Goal: Navigation & Orientation: Understand site structure

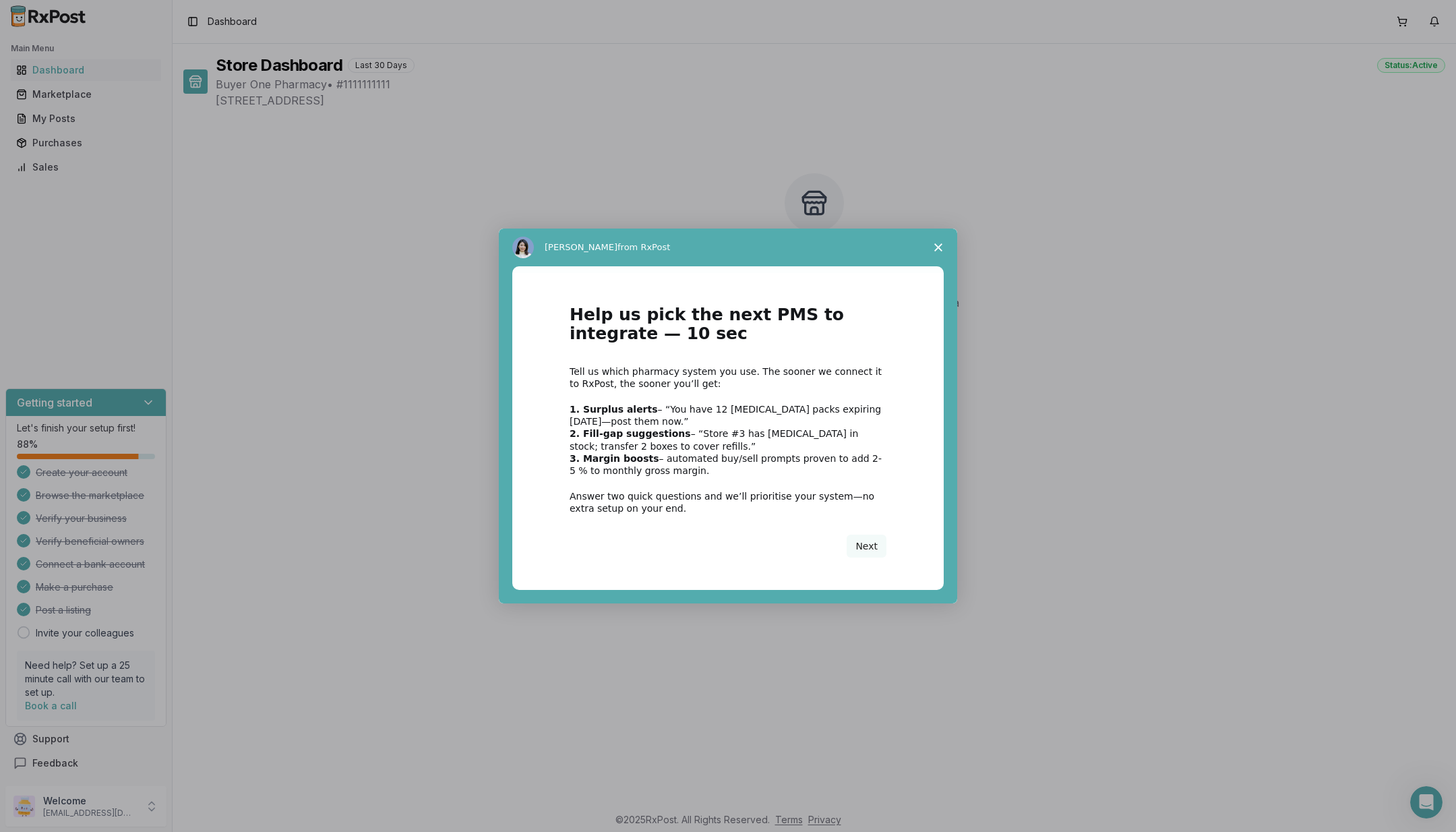
click at [941, 245] on polygon "Close survey" at bounding box center [939, 248] width 8 height 8
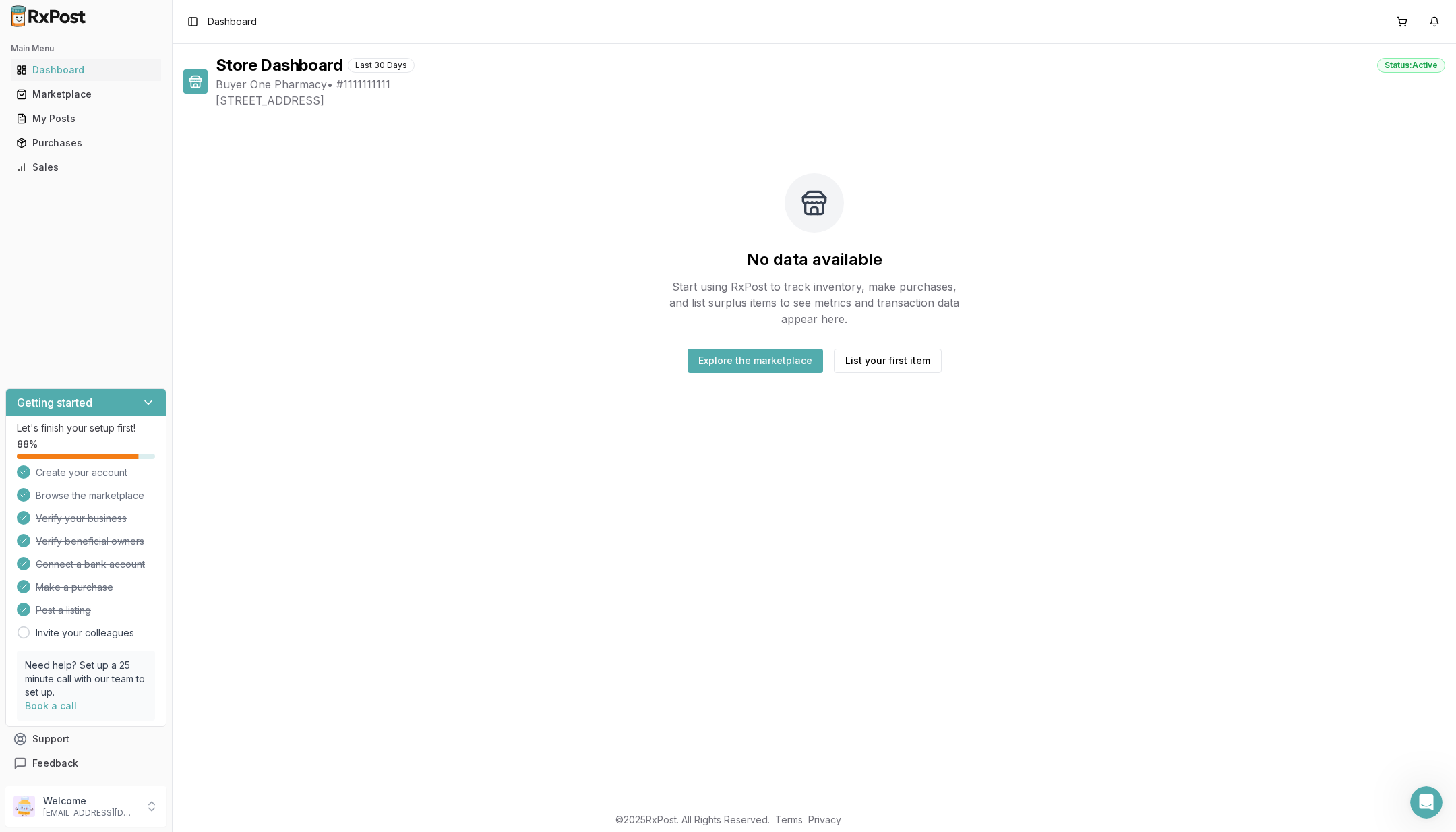
click at [114, 95] on div "Marketplace" at bounding box center [86, 95] width 139 height 14
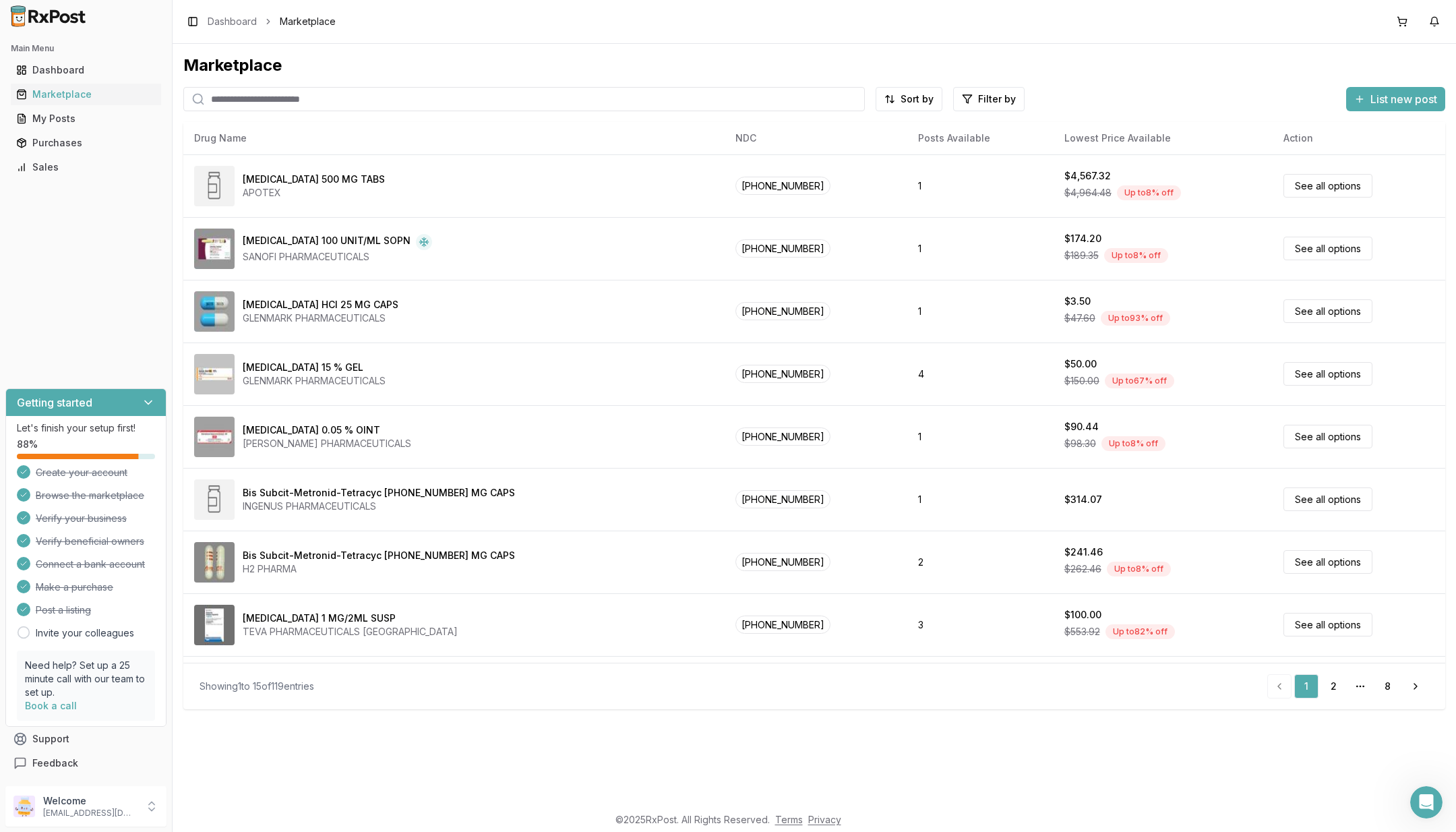
click at [1429, 800] on icon "Open Intercom Messenger" at bounding box center [1427, 803] width 22 height 22
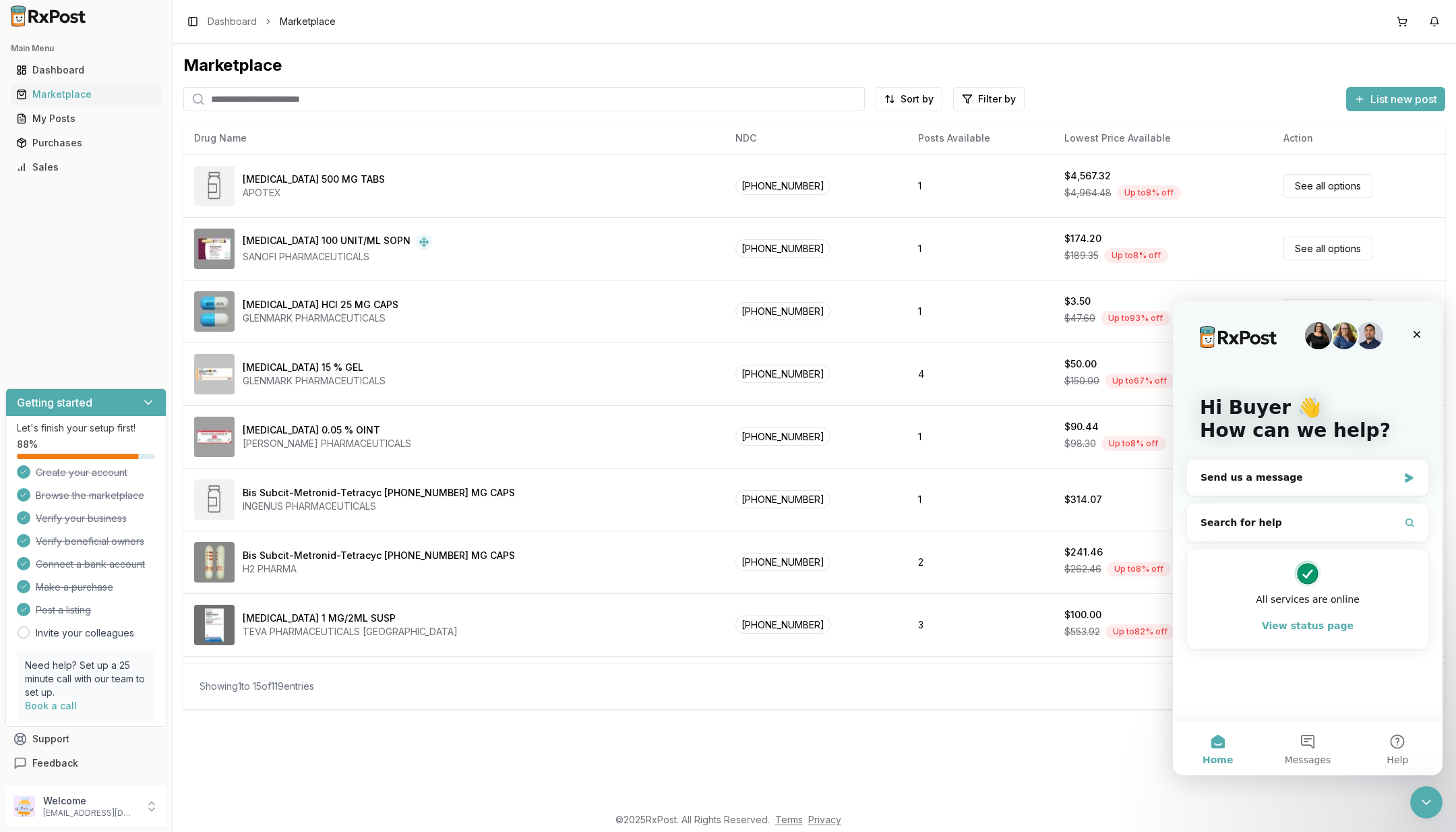
click at [1318, 742] on button "Messages" at bounding box center [1308, 749] width 90 height 54
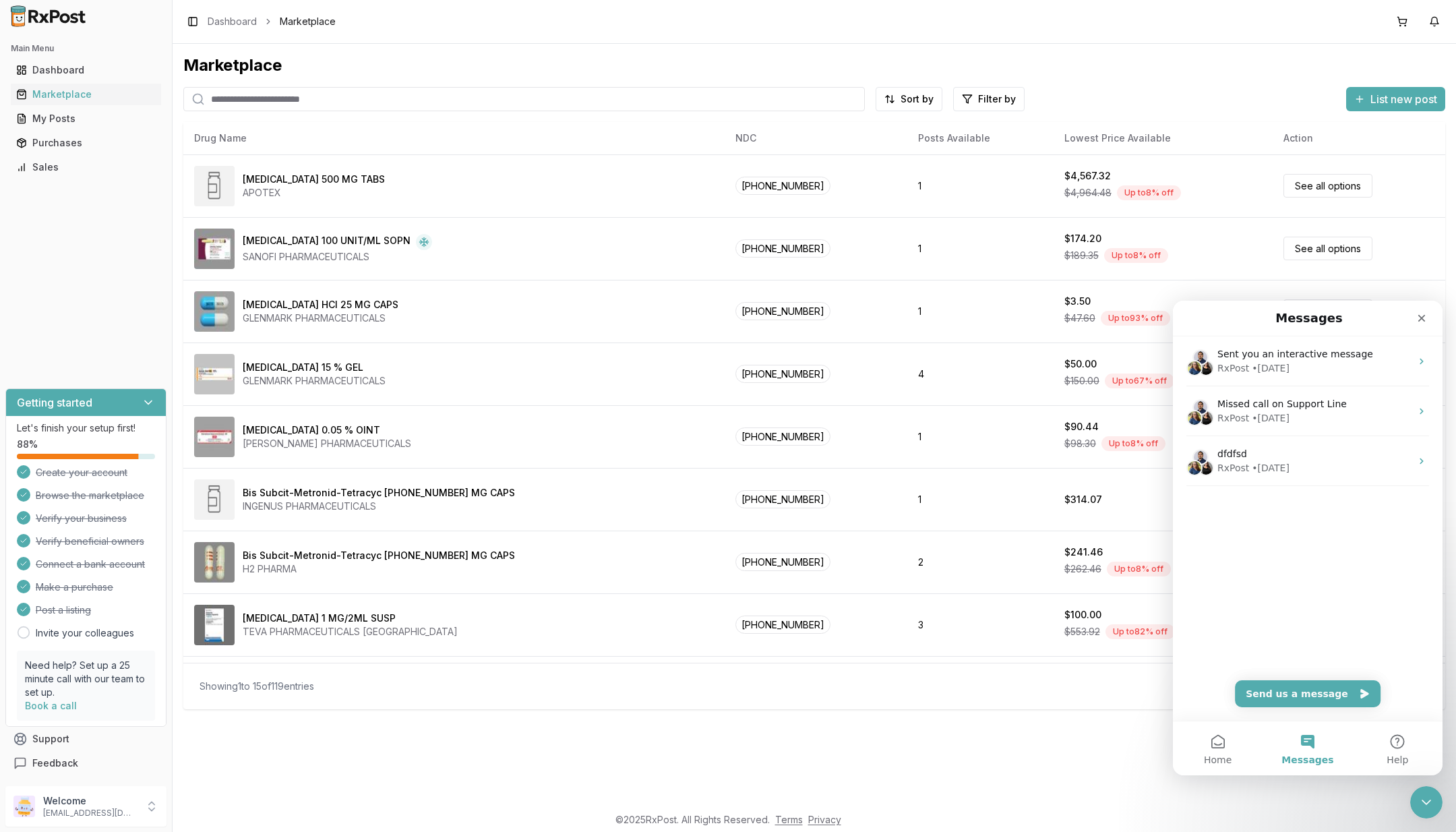
click at [1391, 735] on button "Help" at bounding box center [1398, 749] width 90 height 54
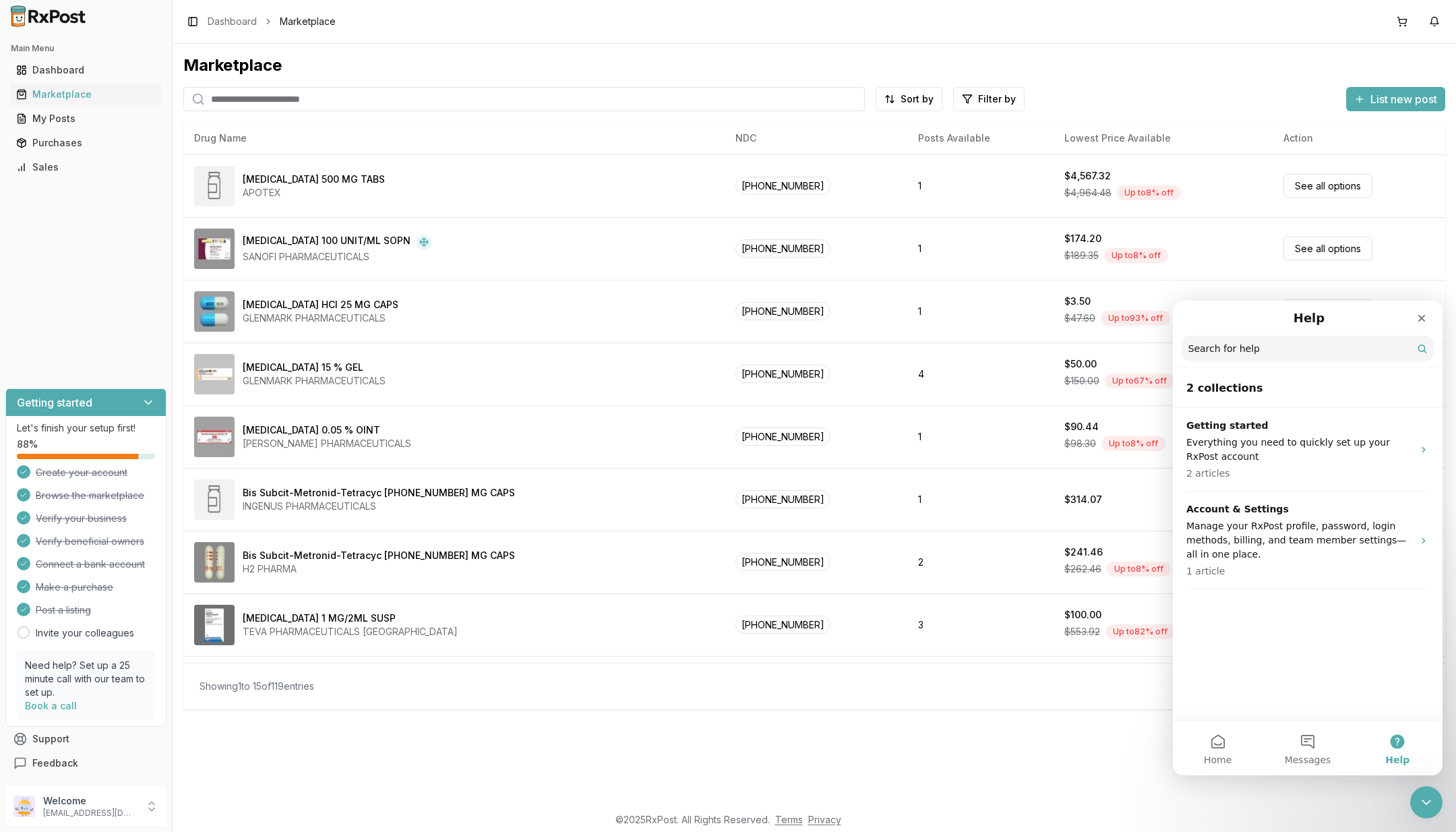
click at [1238, 744] on button "Home" at bounding box center [1218, 749] width 90 height 54
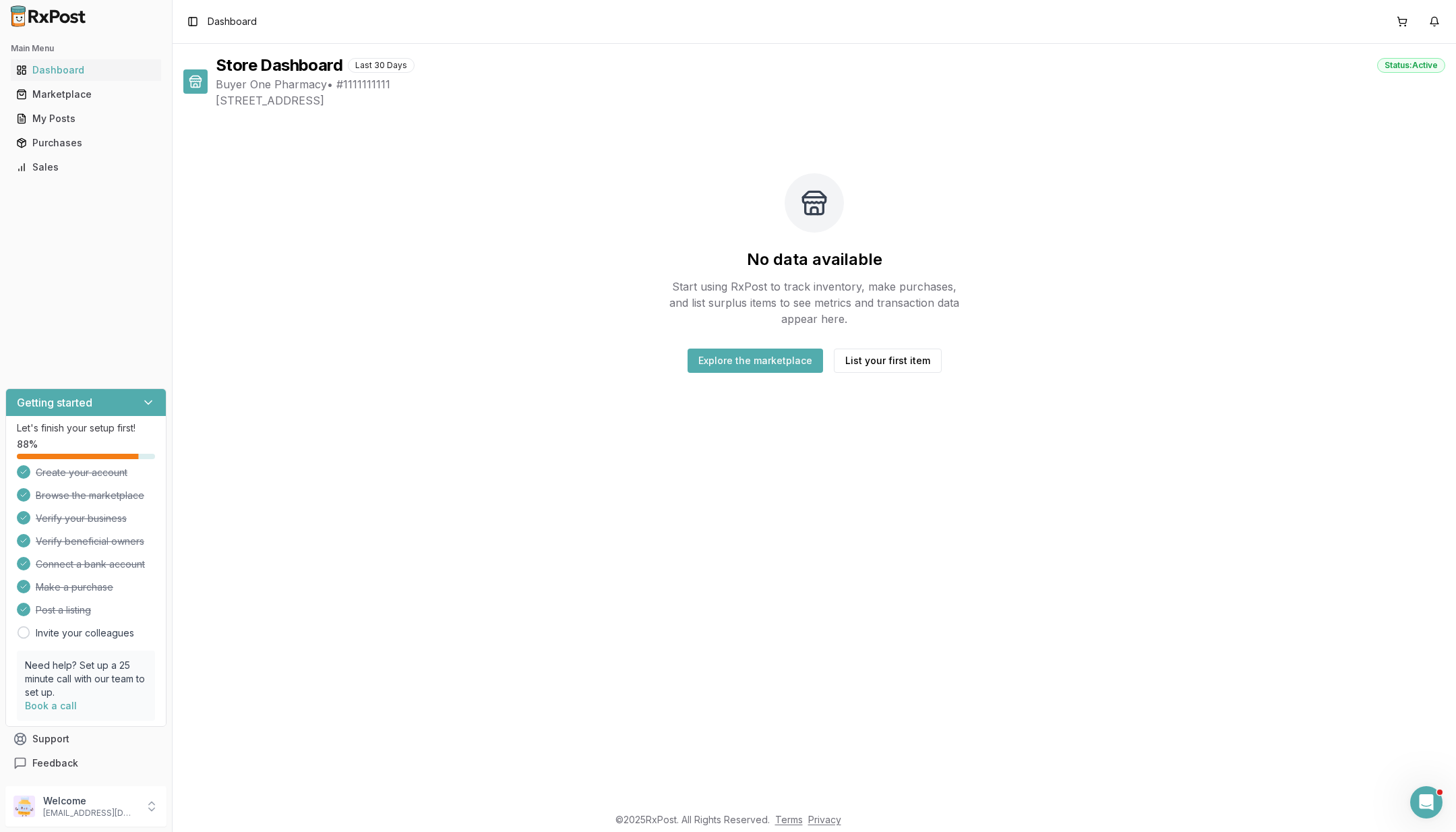
click at [1435, 800] on icon "Open Intercom Messenger" at bounding box center [1427, 803] width 22 height 22
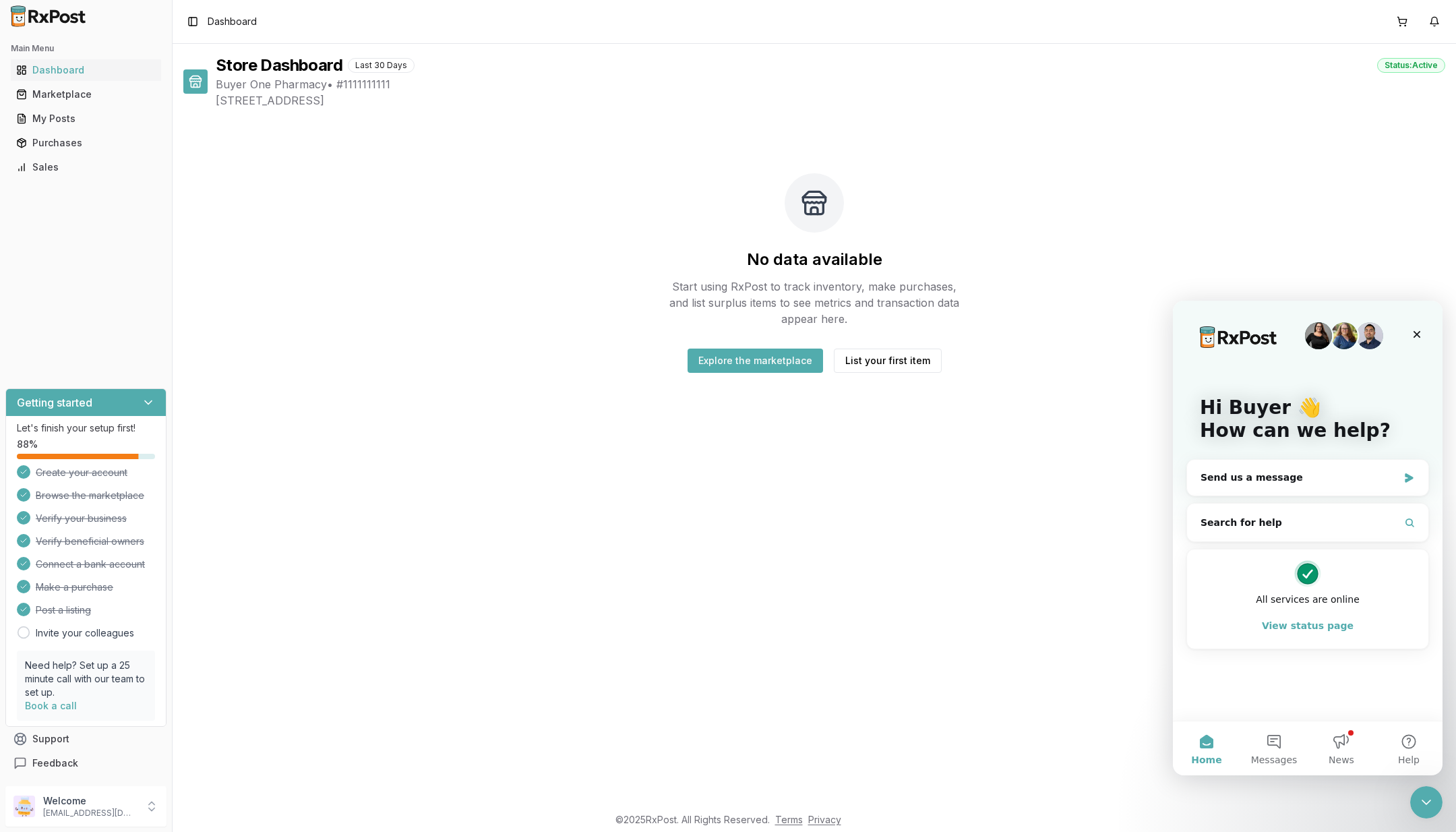
click at [1348, 755] on span "News" at bounding box center [1342, 760] width 26 height 10
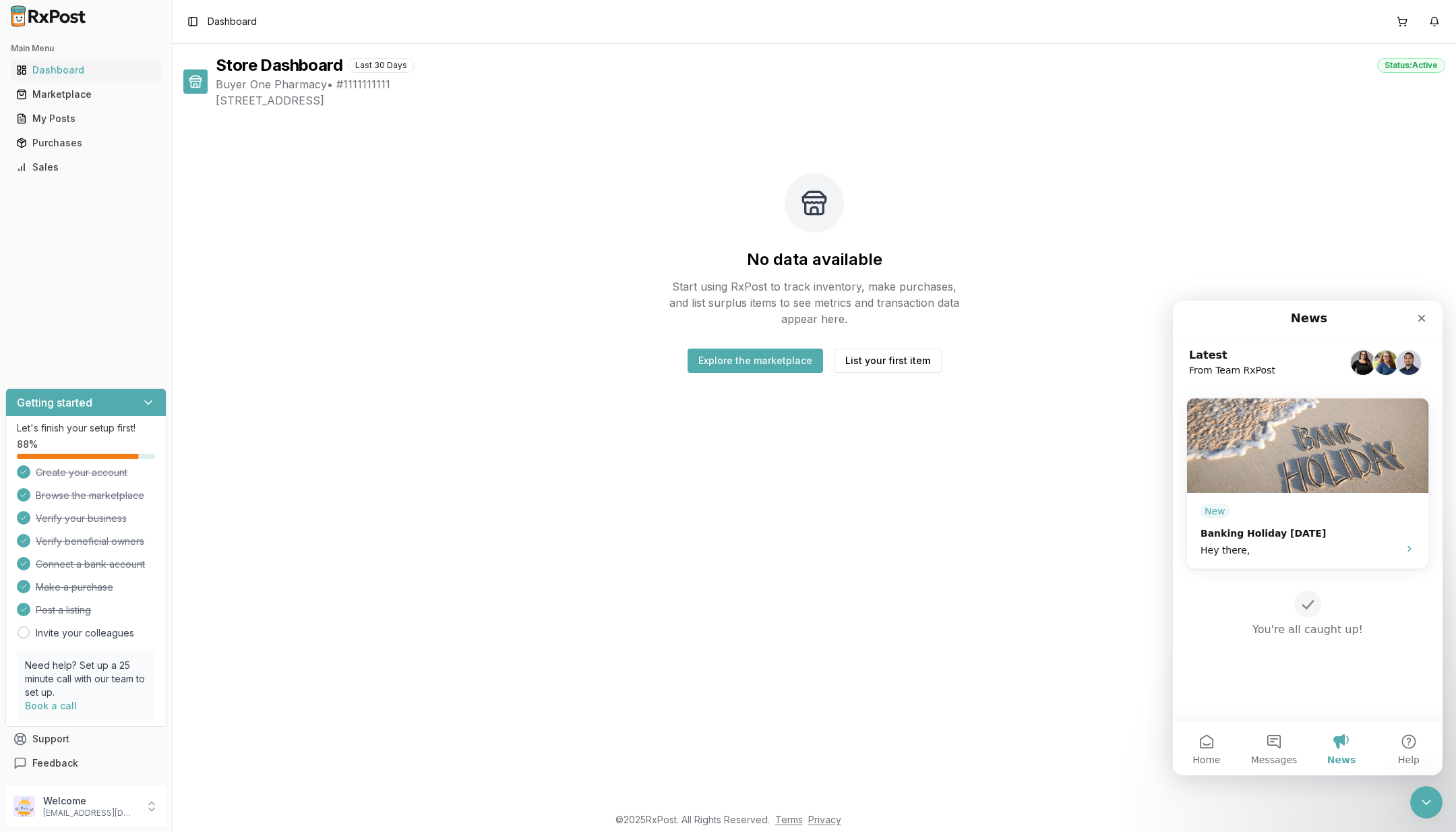
click at [1415, 814] on div "Close Intercom Messenger" at bounding box center [1426, 802] width 32 height 32
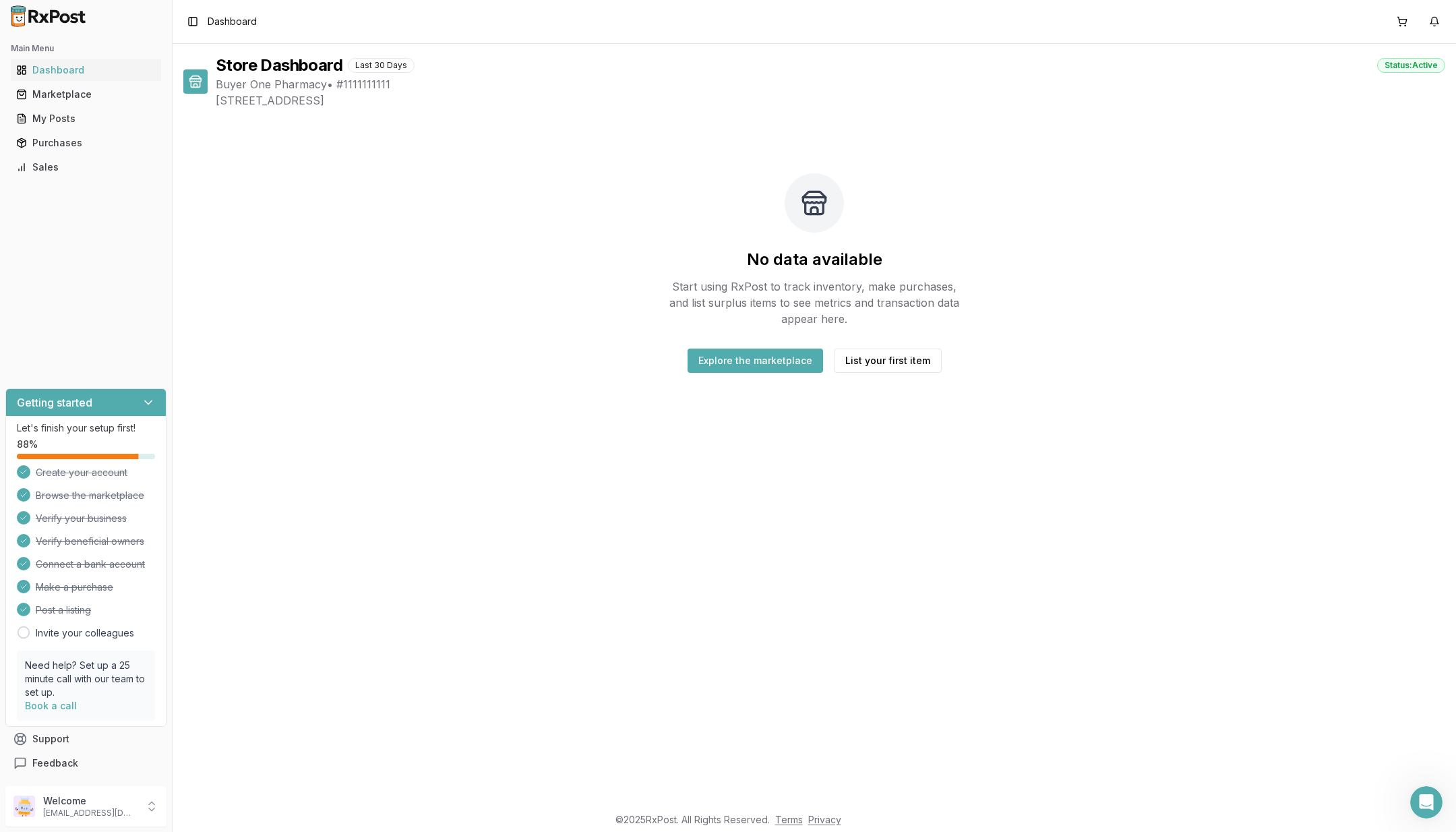
click at [1418, 811] on div "Open Intercom Messenger" at bounding box center [1426, 802] width 45 height 45
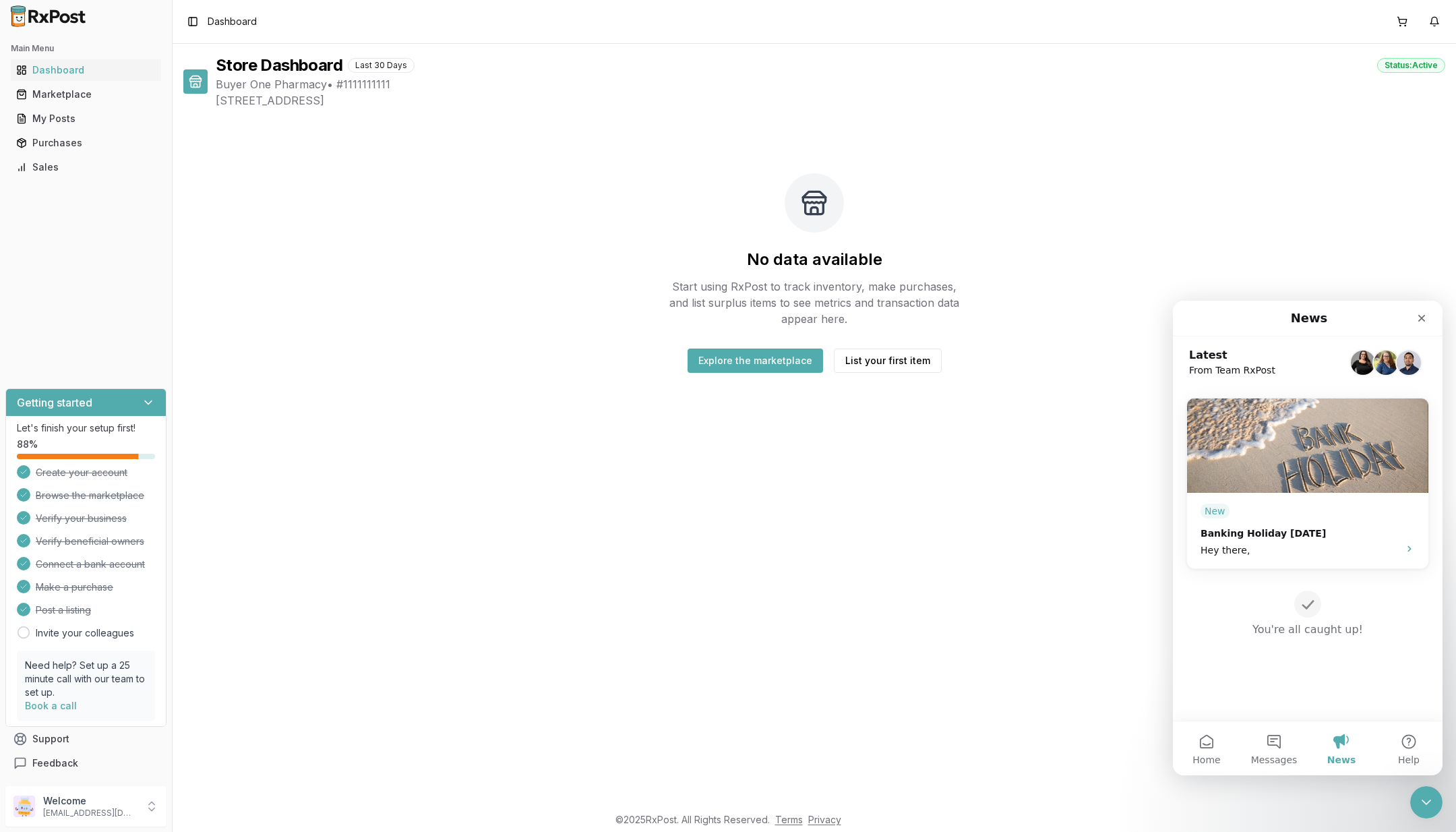
click at [1342, 737] on button "News" at bounding box center [1342, 749] width 68 height 54
click at [1220, 762] on button "Home" at bounding box center [1207, 749] width 68 height 54
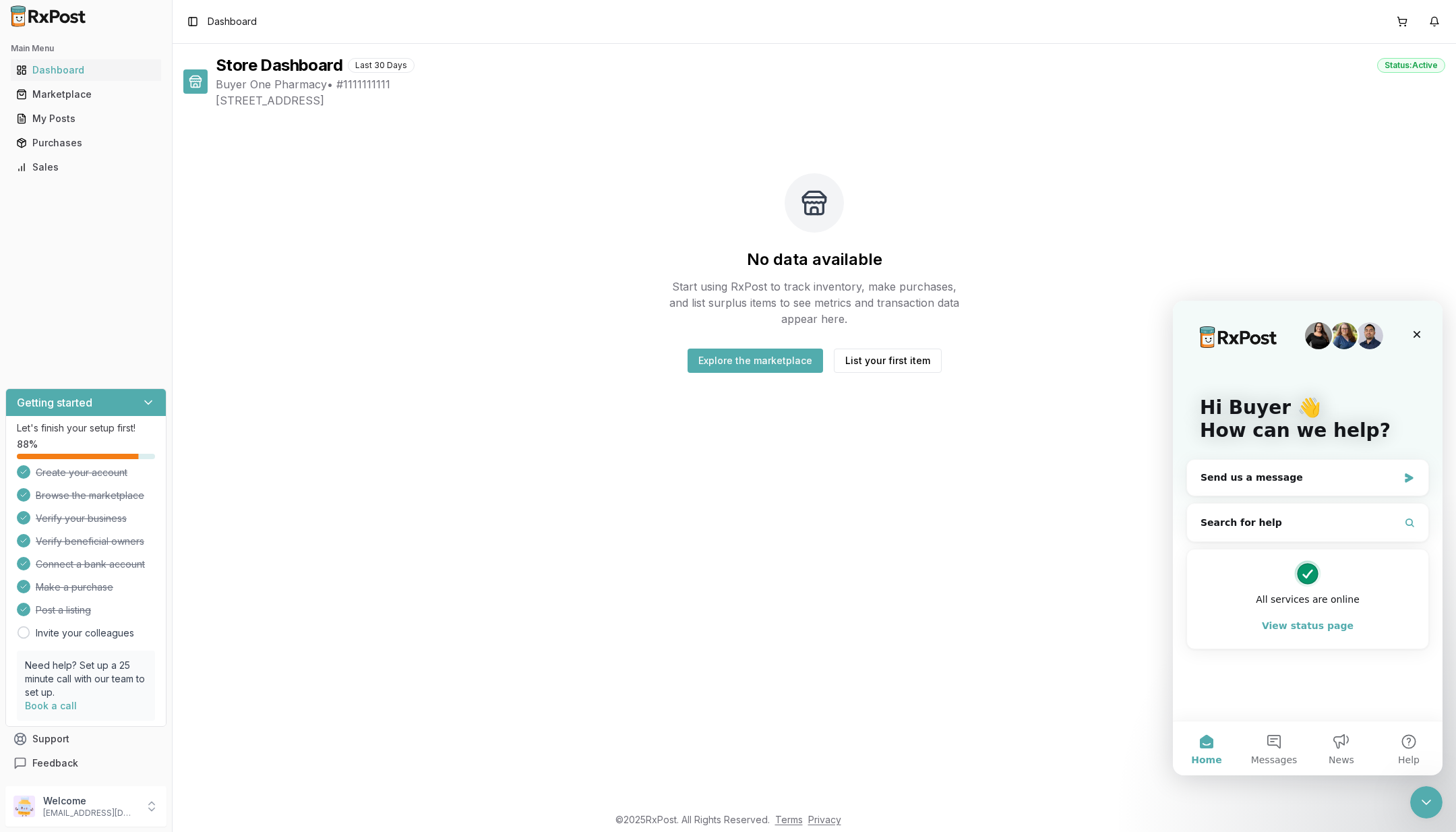
click at [1355, 755] on button "News" at bounding box center [1342, 749] width 68 height 54
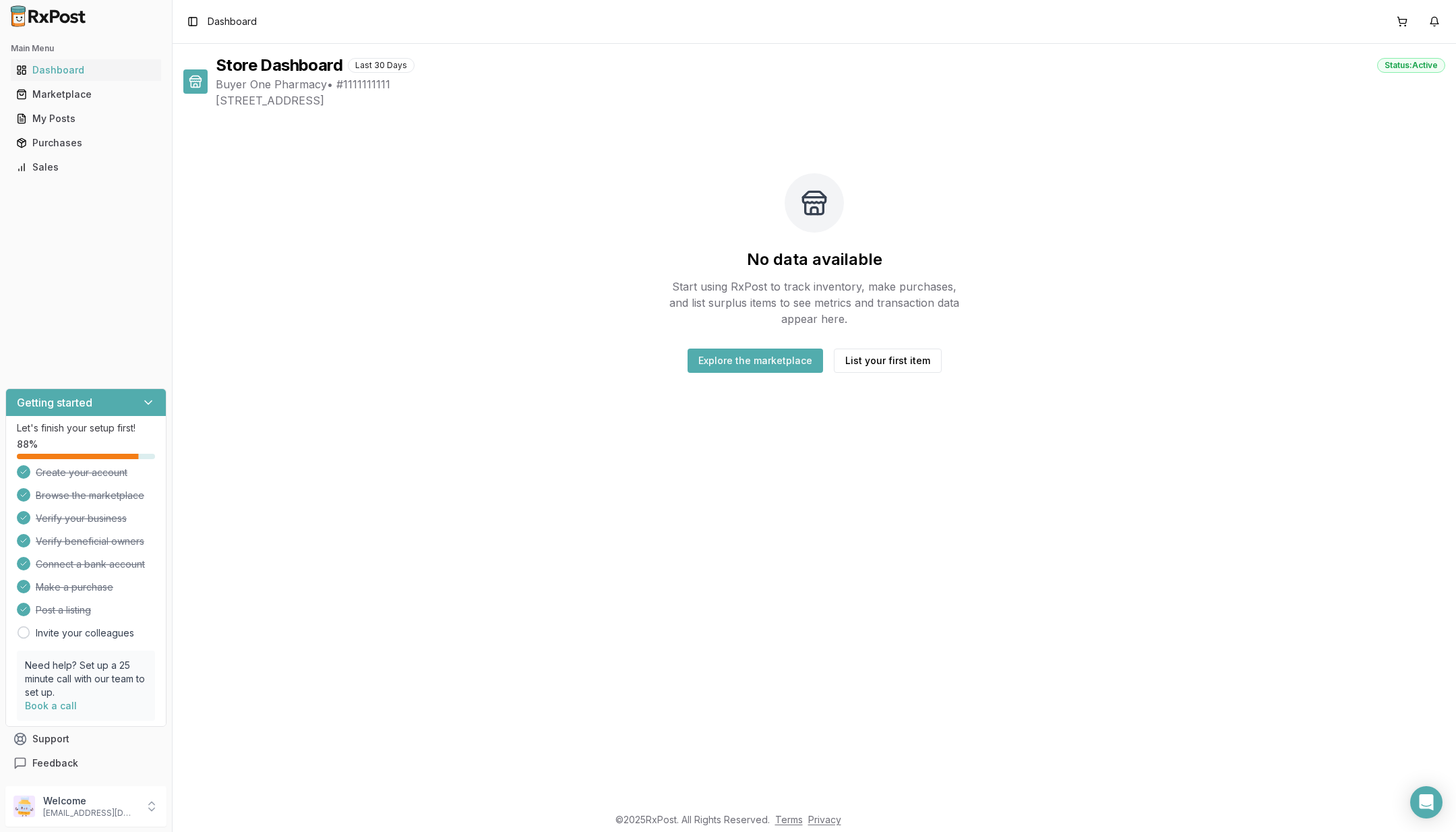
click at [1421, 802] on icon "Open Intercom Messenger" at bounding box center [1427, 802] width 14 height 16
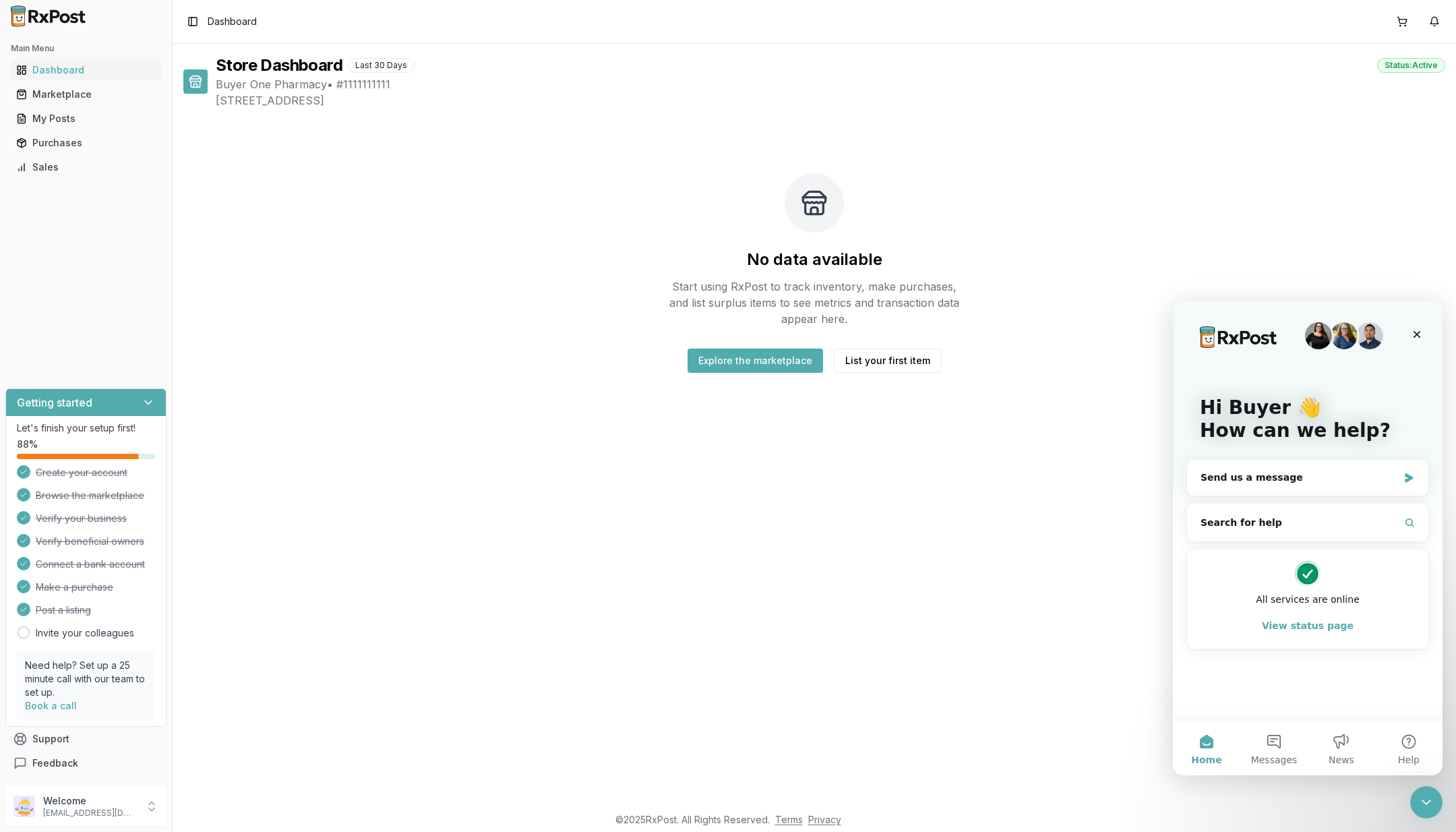
click at [1338, 755] on span "News" at bounding box center [1342, 760] width 26 height 10
